Goal: Information Seeking & Learning: Understand process/instructions

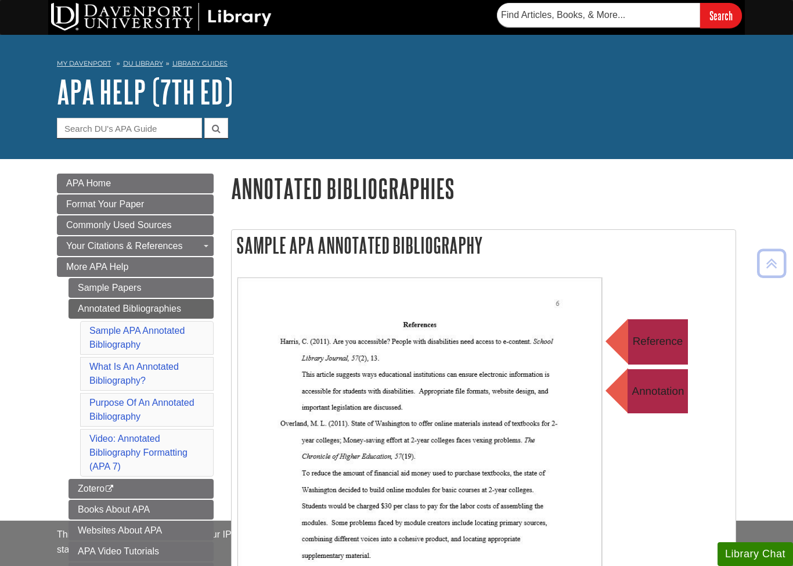
scroll to position [779, 0]
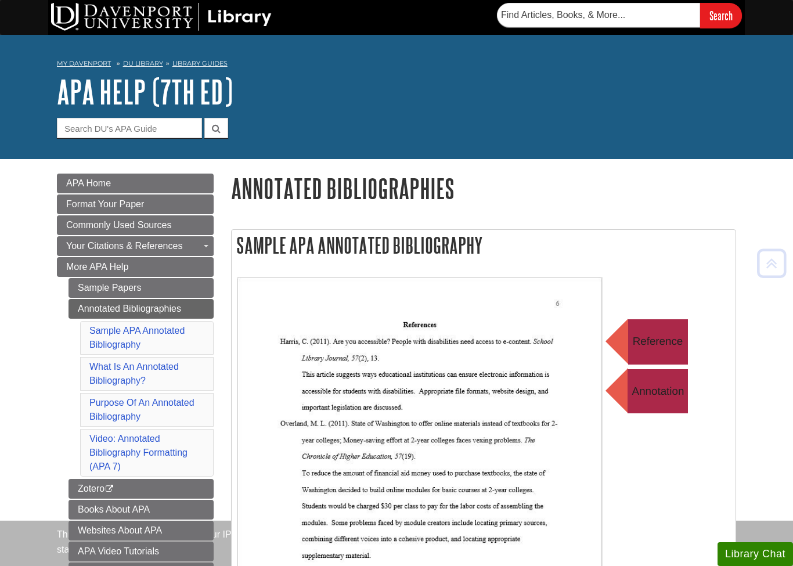
scroll to position [1090, 0]
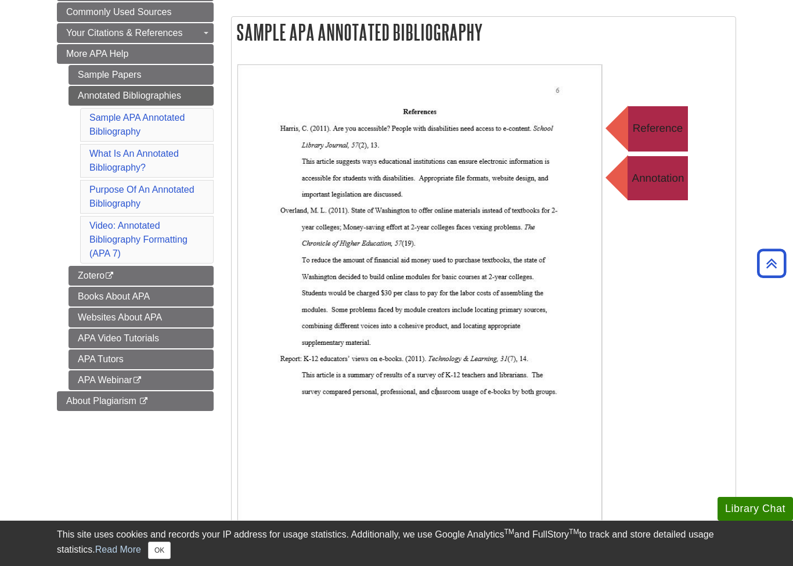
scroll to position [202, 0]
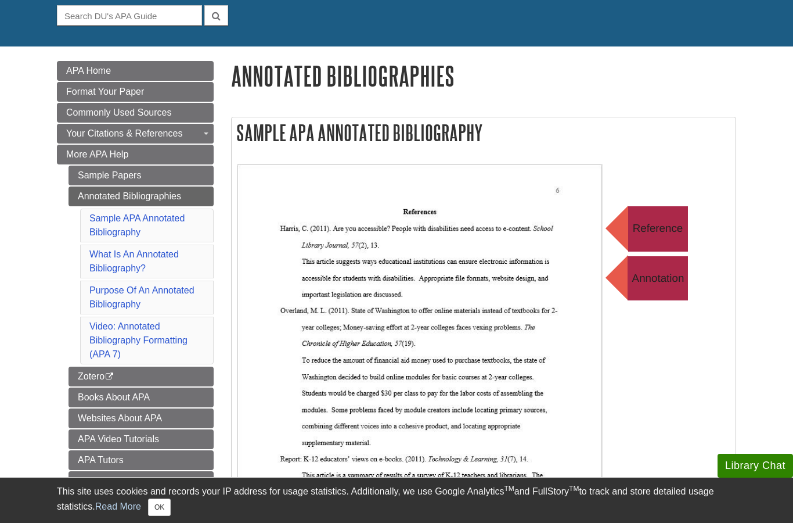
scroll to position [159, 0]
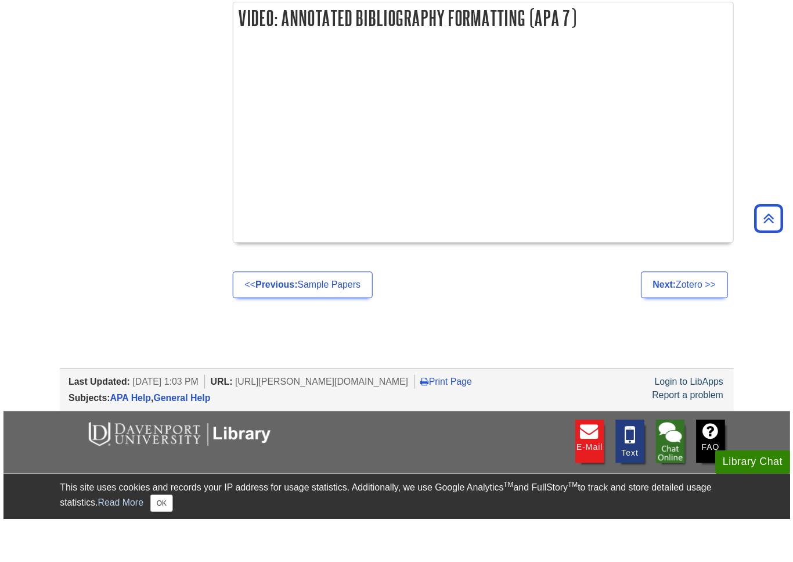
scroll to position [14, 0]
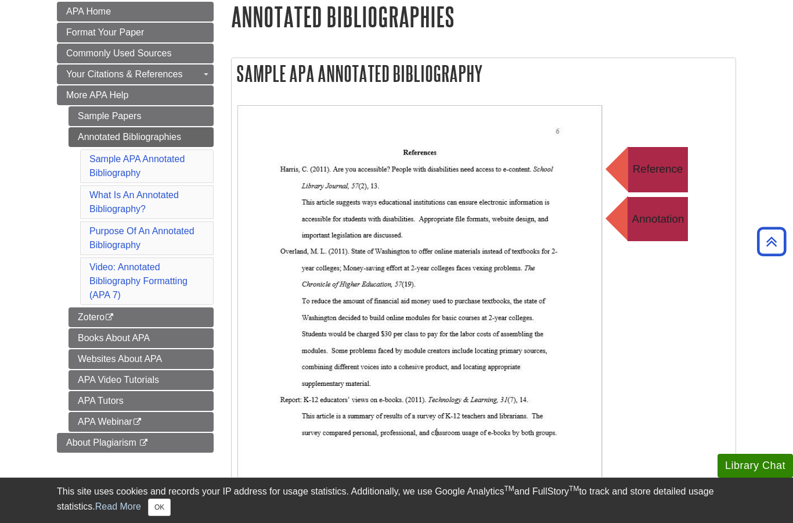
scroll to position [218, 0]
